Goal: Information Seeking & Learning: Learn about a topic

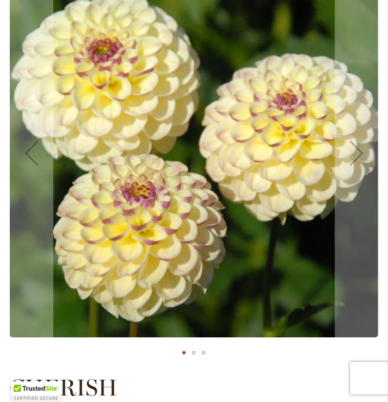
scroll to position [193, 0]
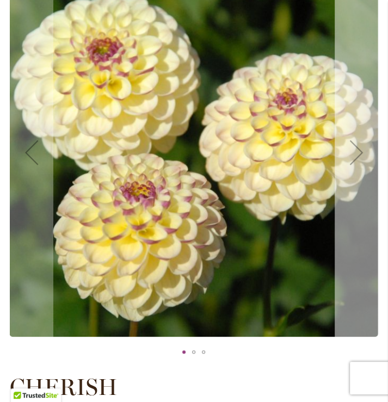
click at [350, 146] on div "Next" at bounding box center [357, 153] width 44 height 44
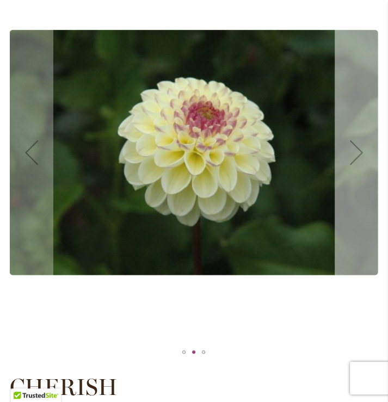
click at [350, 146] on div "Next" at bounding box center [357, 153] width 44 height 44
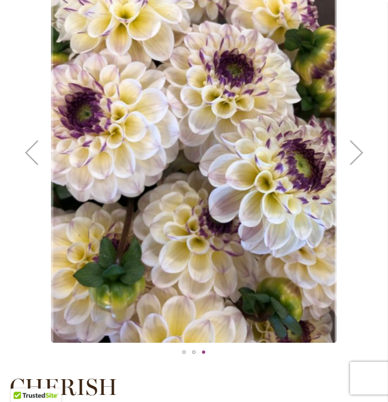
click at [350, 146] on div "Next" at bounding box center [357, 153] width 44 height 44
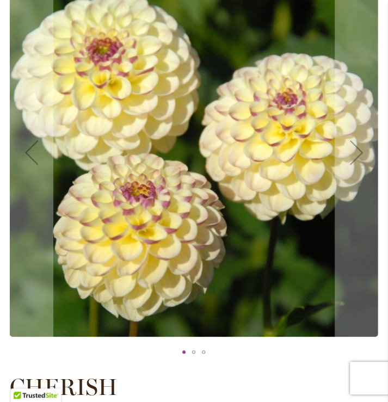
scroll to position [0, 0]
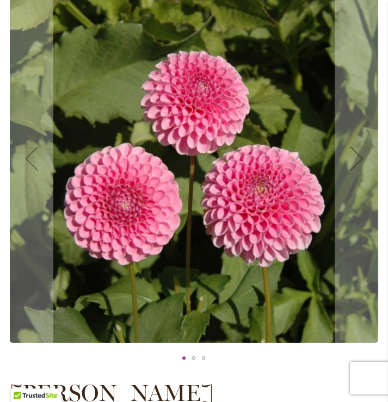
scroll to position [188, 0]
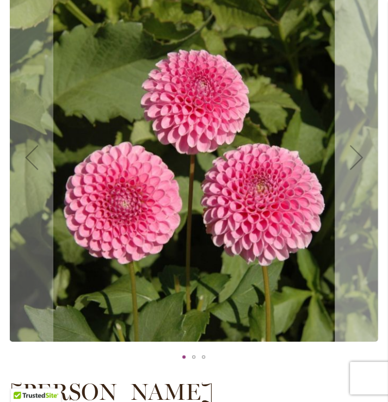
click at [355, 158] on div "Next" at bounding box center [357, 158] width 44 height 44
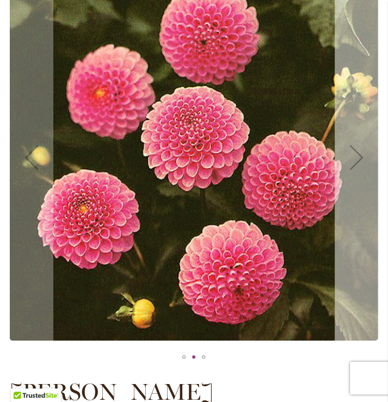
click at [355, 158] on div "Next" at bounding box center [357, 158] width 44 height 44
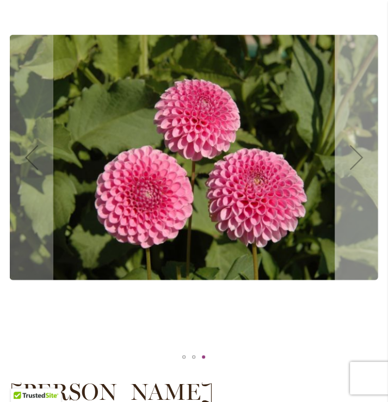
click at [355, 158] on div "Next" at bounding box center [357, 158] width 44 height 44
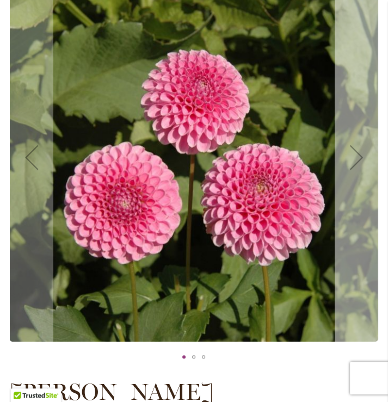
click at [355, 158] on div "Next" at bounding box center [357, 158] width 44 height 44
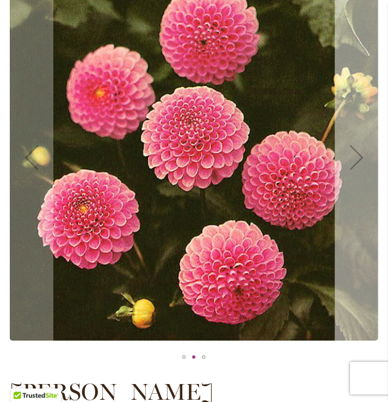
click at [355, 158] on div "Next" at bounding box center [357, 158] width 44 height 44
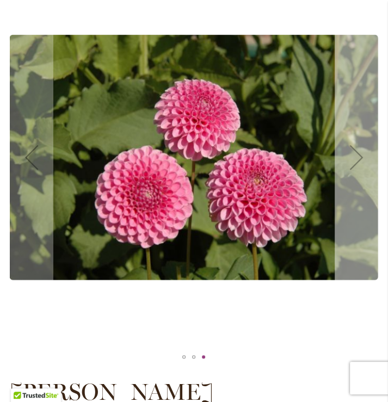
click at [355, 158] on div "Next" at bounding box center [357, 158] width 44 height 44
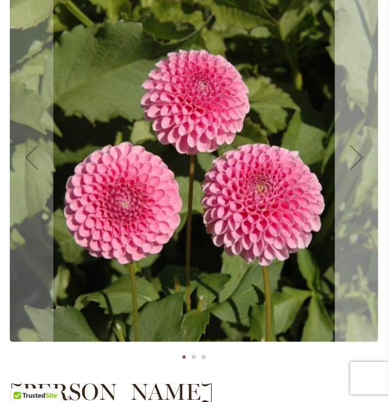
click at [355, 158] on div "Next" at bounding box center [357, 158] width 44 height 44
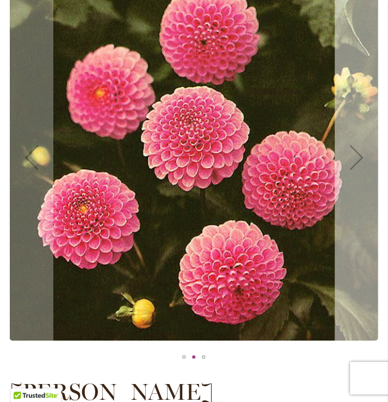
click at [355, 158] on div "Next" at bounding box center [357, 158] width 44 height 44
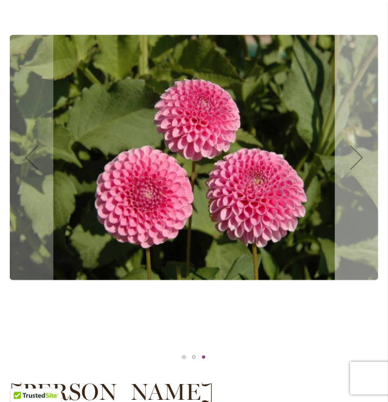
click at [355, 158] on div "Next" at bounding box center [357, 158] width 44 height 44
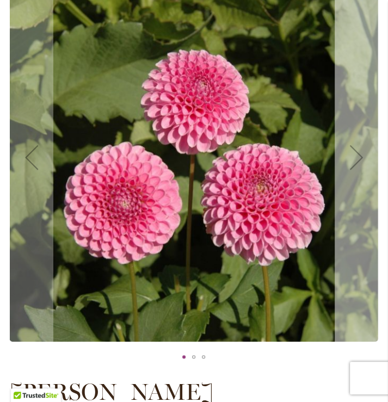
click at [355, 158] on div "Next" at bounding box center [357, 158] width 44 height 44
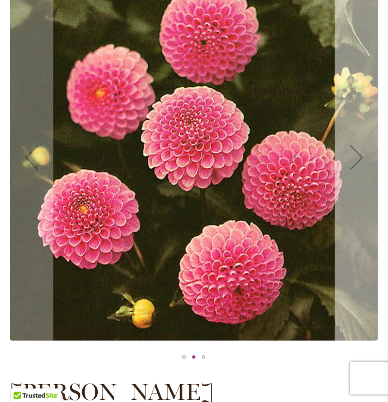
click at [355, 158] on div "Next" at bounding box center [357, 158] width 44 height 44
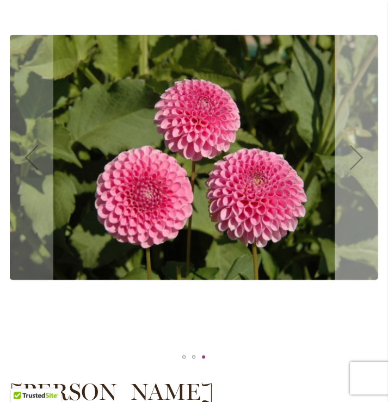
click at [355, 158] on div "Next" at bounding box center [357, 158] width 44 height 44
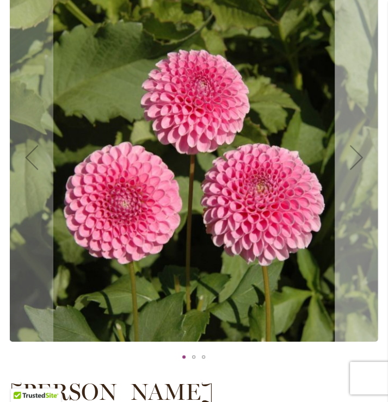
click at [355, 158] on div "Next" at bounding box center [357, 158] width 44 height 44
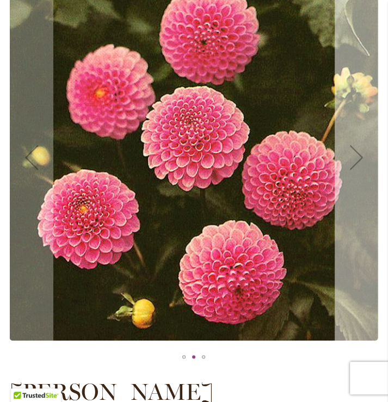
click at [355, 158] on div "Next" at bounding box center [357, 158] width 44 height 44
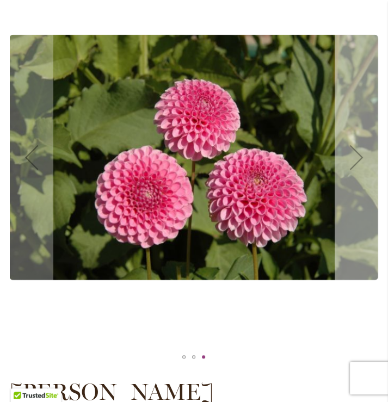
click at [355, 158] on div "Next" at bounding box center [357, 158] width 44 height 44
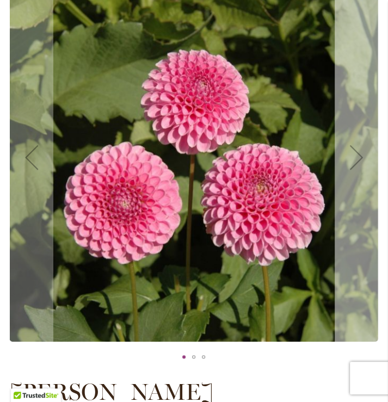
click at [355, 158] on div "Next" at bounding box center [357, 158] width 44 height 44
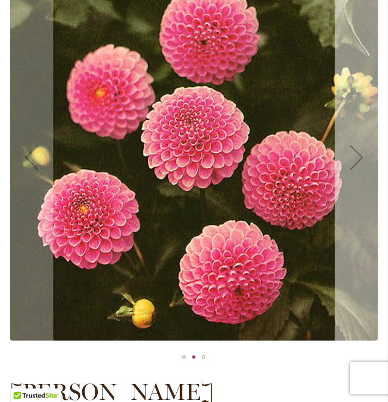
click at [355, 158] on div "Next" at bounding box center [357, 158] width 44 height 44
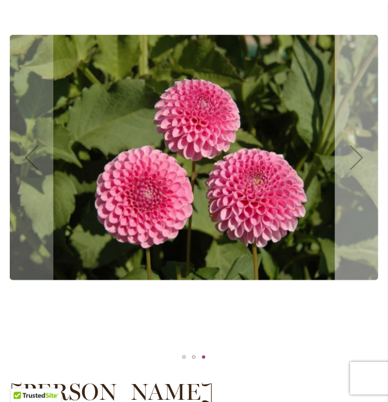
click at [355, 158] on div "Next" at bounding box center [357, 158] width 44 height 44
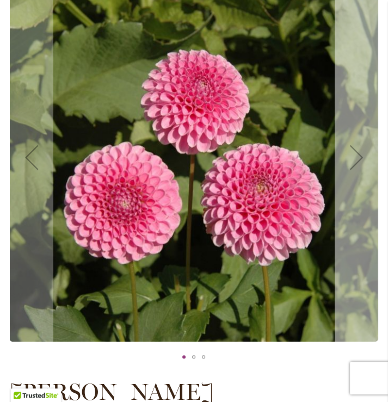
click at [355, 158] on div "Next" at bounding box center [357, 158] width 44 height 44
